Goal: Information Seeking & Learning: Learn about a topic

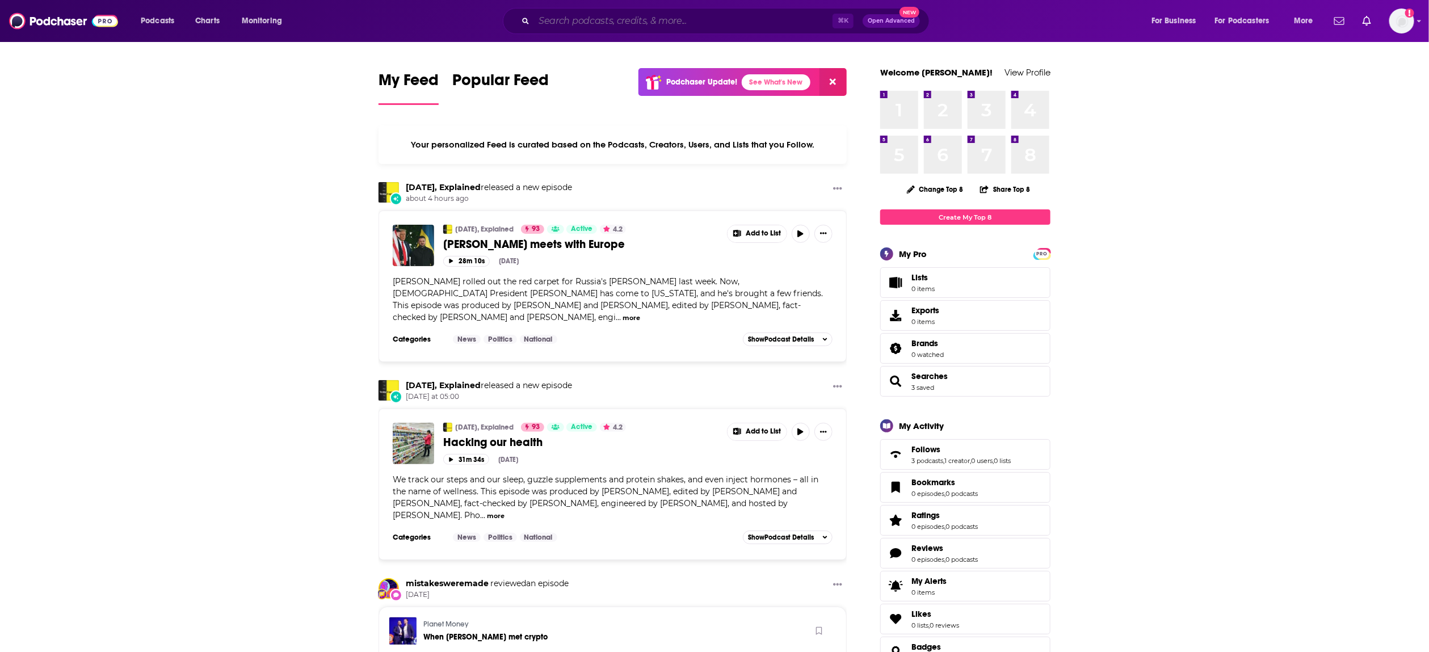
click at [569, 20] on input "Search podcasts, credits, & more..." at bounding box center [683, 21] width 299 height 18
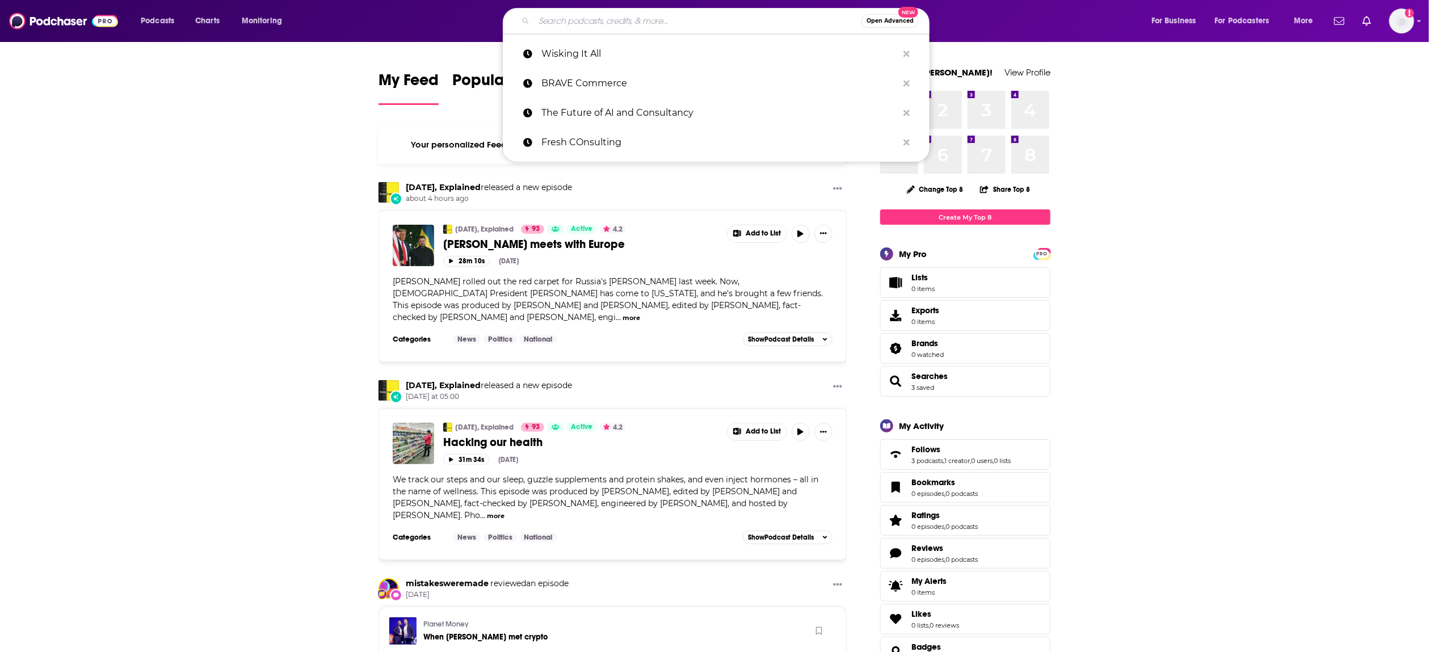
paste input "Yahoo Finance - Warrior Money"
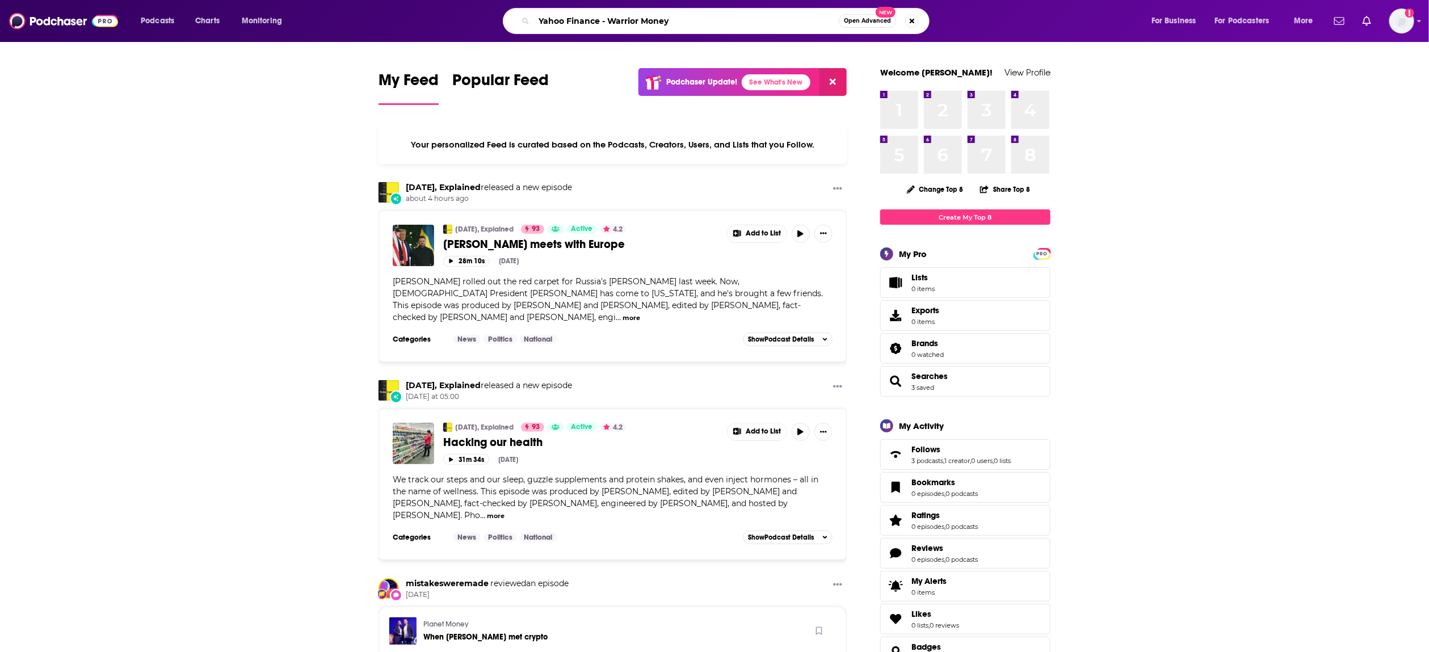
type input "Yahoo Finance - Warrior Money"
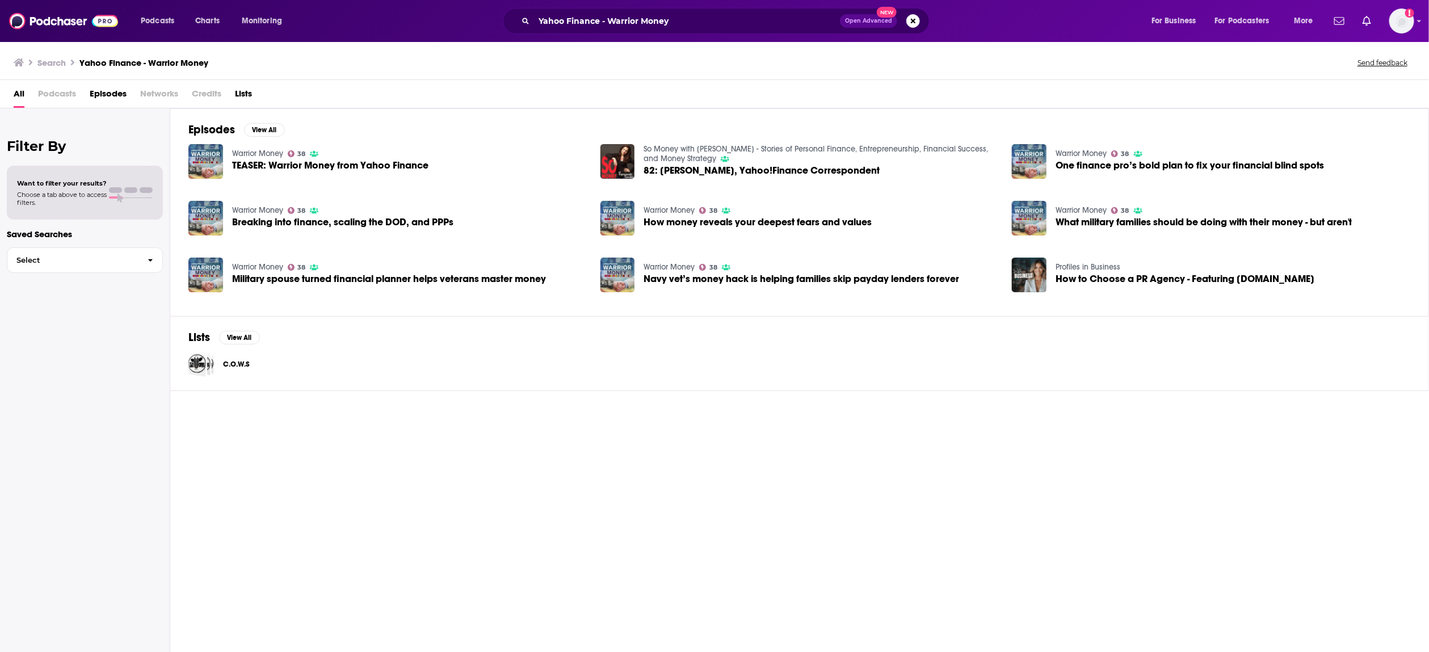
click at [251, 154] on link "Warrior Money" at bounding box center [257, 154] width 51 height 10
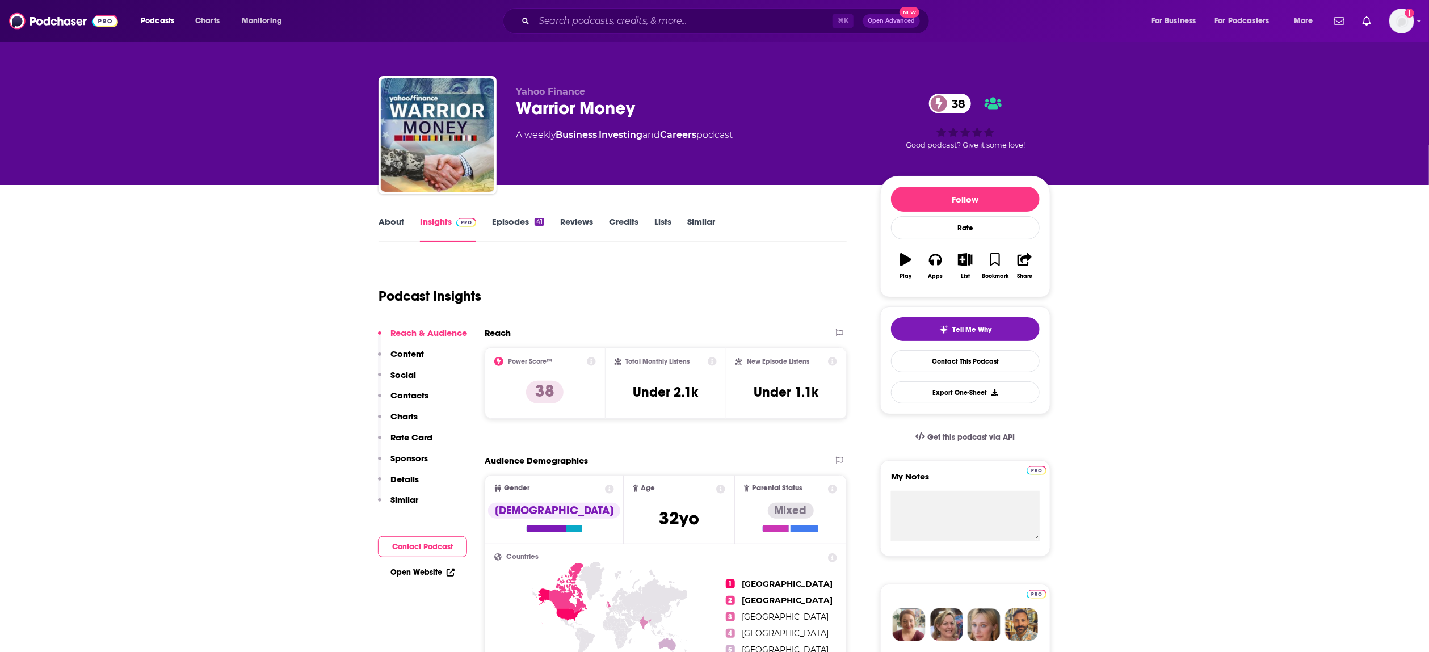
scroll to position [543, 0]
